Goal: Information Seeking & Learning: Learn about a topic

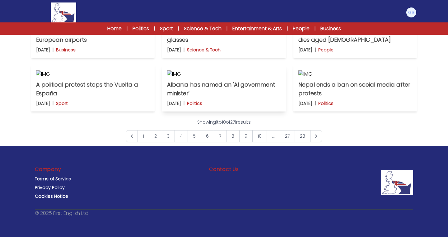
scroll to position [445, 0]
click at [90, 75] on img at bounding box center [93, 73] width 114 height 7
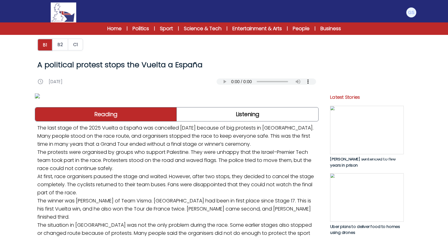
click at [79, 42] on button "C1" at bounding box center [75, 45] width 15 height 12
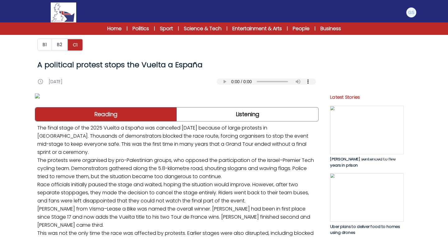
drag, startPoint x: 42, startPoint y: 66, endPoint x: 214, endPoint y: 64, distance: 172.4
click at [214, 64] on h1 "A political protest stops the Vuelta a España" at bounding box center [176, 65] width 279 height 10
